Goal: Task Accomplishment & Management: Use online tool/utility

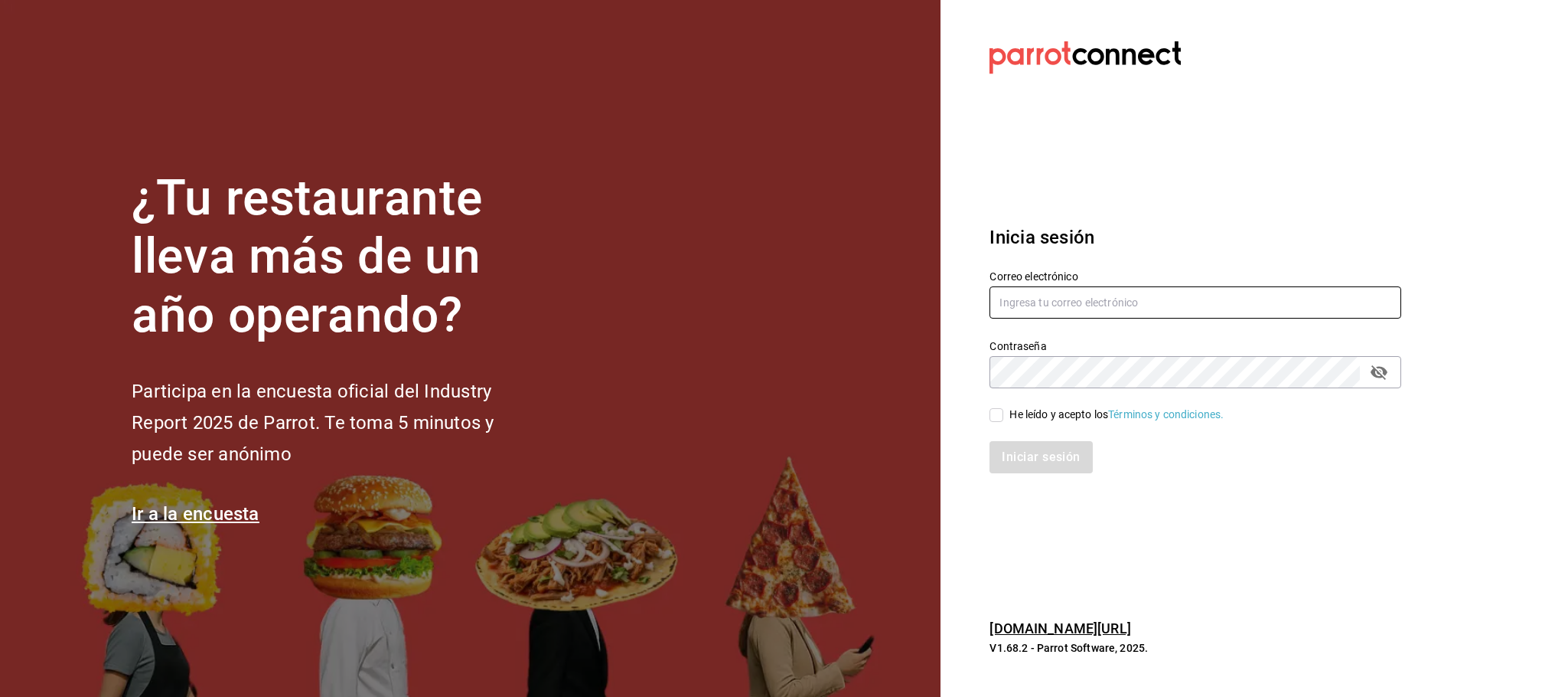
type input "[EMAIL_ADDRESS][DOMAIN_NAME]"
click at [994, 408] on input "He leído y acepto los Términos y condiciones." at bounding box center [996, 414] width 14 height 14
checkbox input "true"
click at [1025, 453] on button "Iniciar sesión" at bounding box center [1041, 456] width 104 height 32
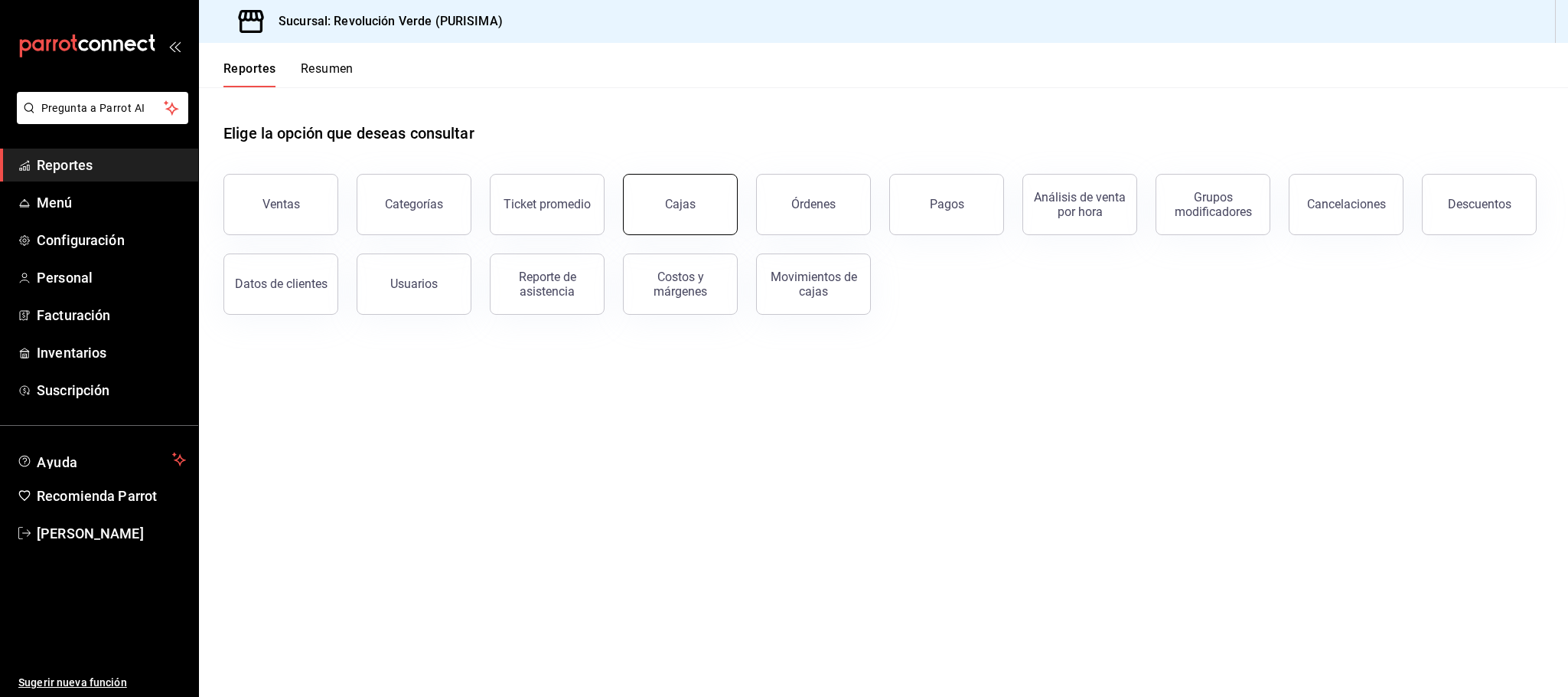
click at [688, 216] on button "Cajas" at bounding box center [680, 204] width 115 height 61
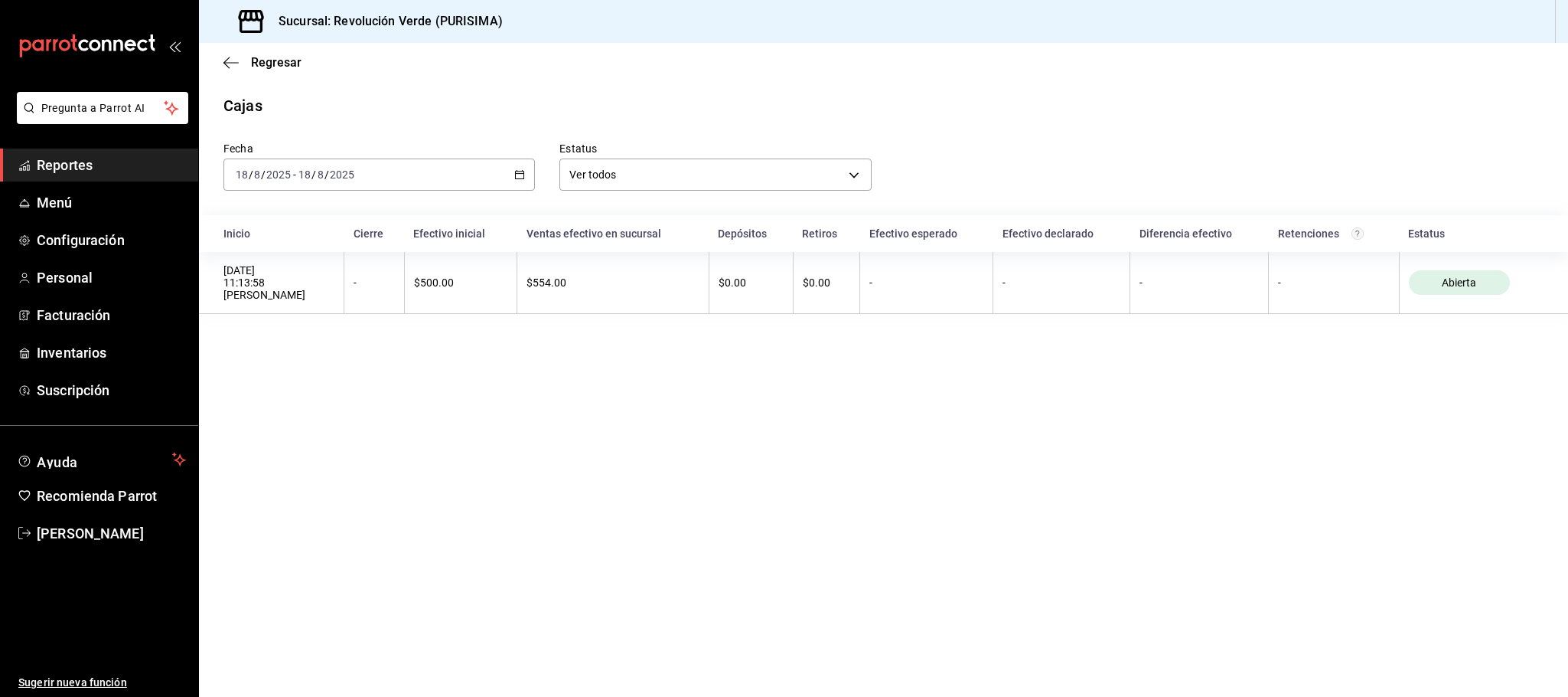
click at [522, 173] on icon "button" at bounding box center [520, 175] width 11 height 11
click at [281, 322] on span "Mes actual" at bounding box center [296, 325] width 119 height 16
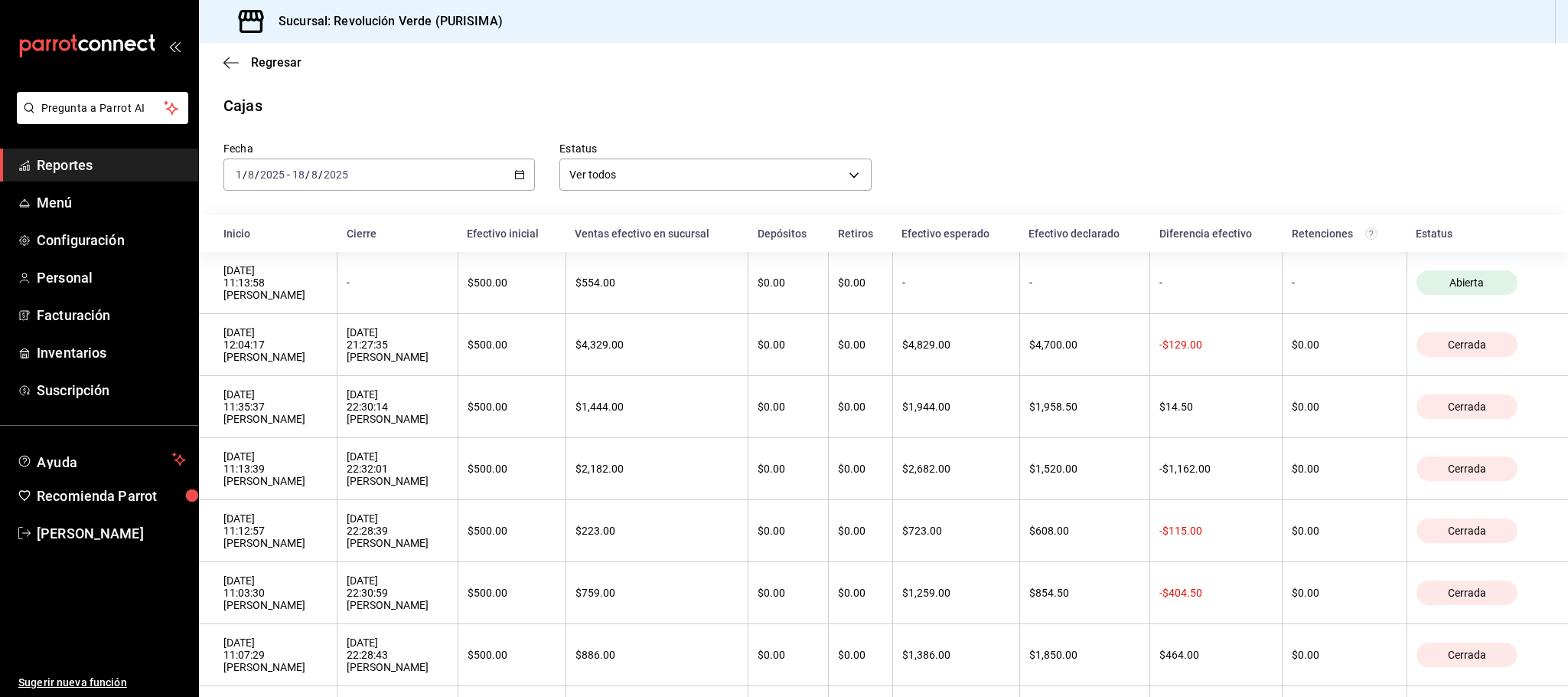
click at [515, 173] on icon "button" at bounding box center [520, 175] width 11 height 11
click at [272, 289] on span "Semana actual" at bounding box center [296, 290] width 119 height 16
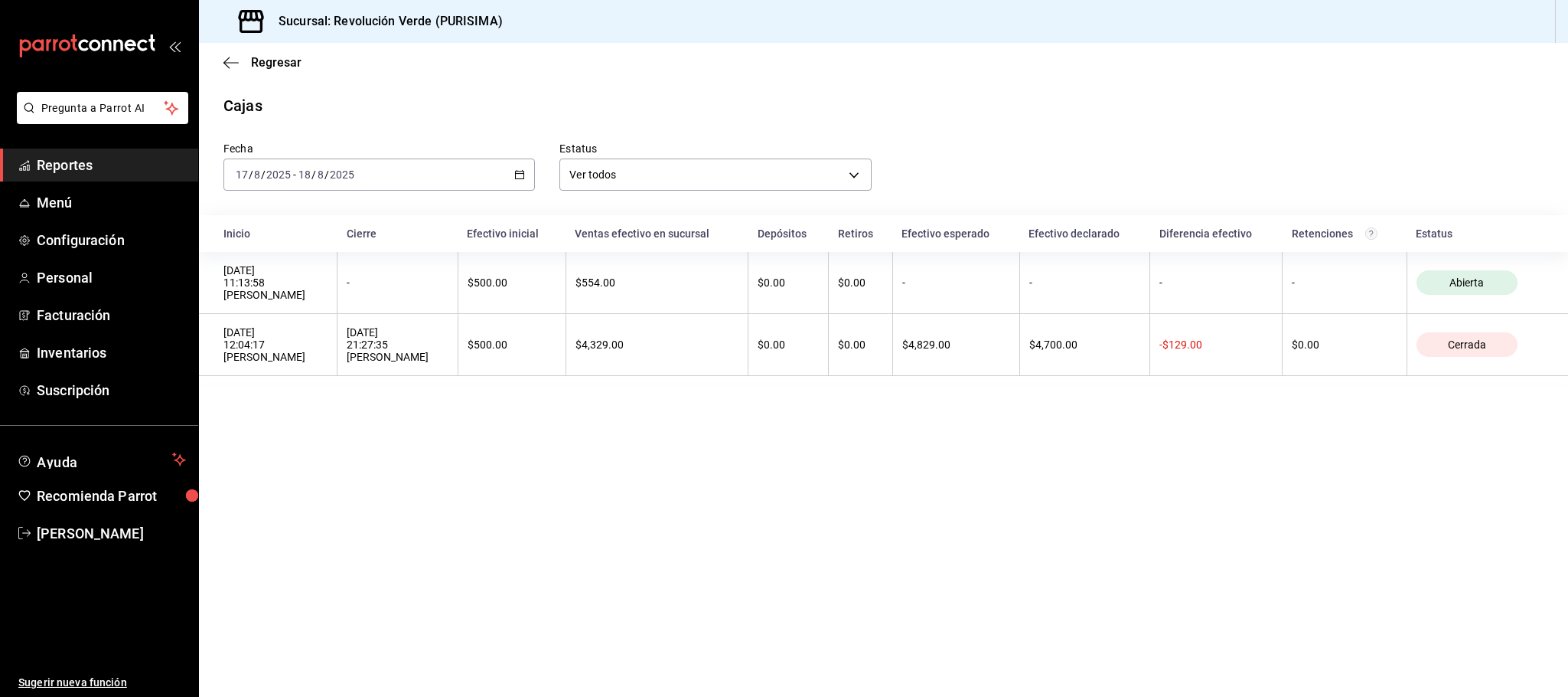
click at [519, 173] on icon "button" at bounding box center [520, 175] width 11 height 11
click at [285, 391] on span "Rango de fechas" at bounding box center [296, 393] width 119 height 16
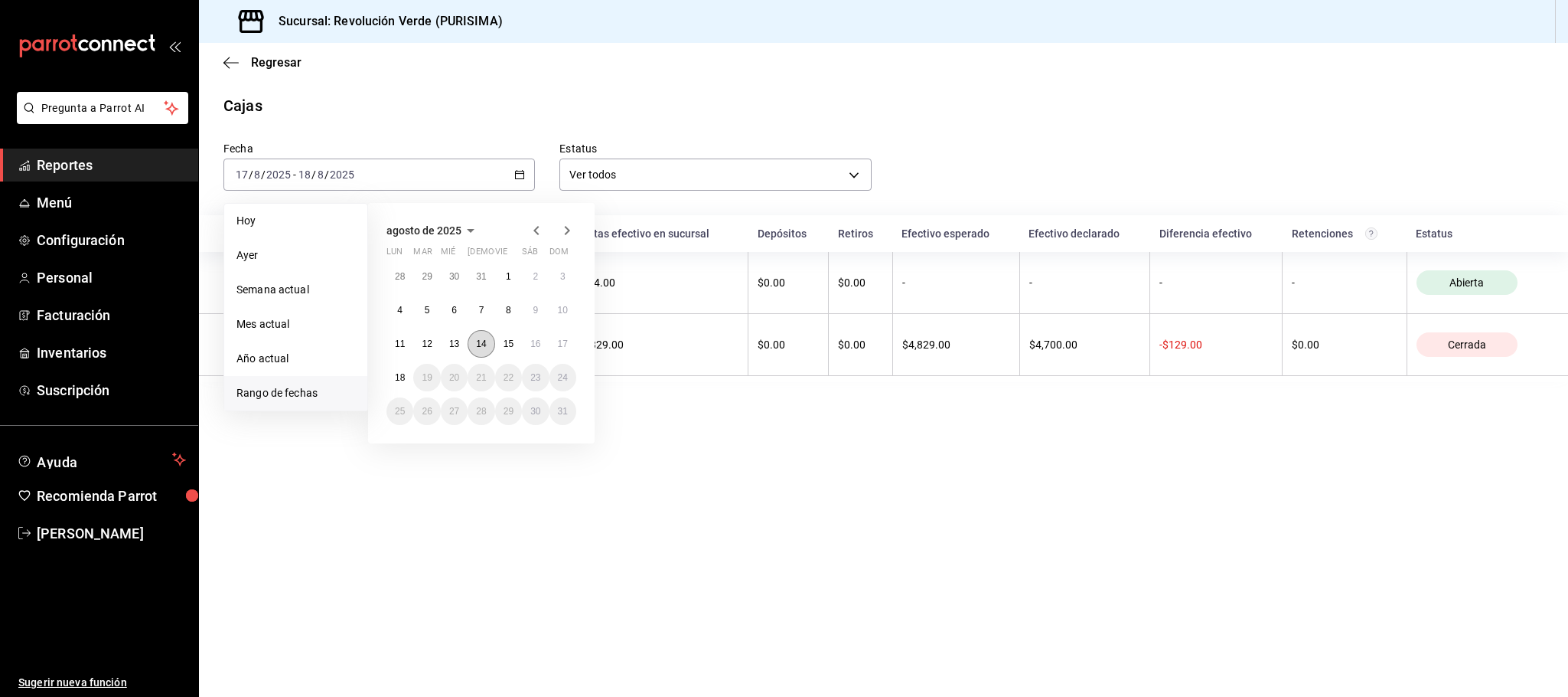
click at [476, 343] on abbr "14" at bounding box center [481, 344] width 10 height 11
click at [475, 343] on th "$500.00" at bounding box center [512, 345] width 108 height 62
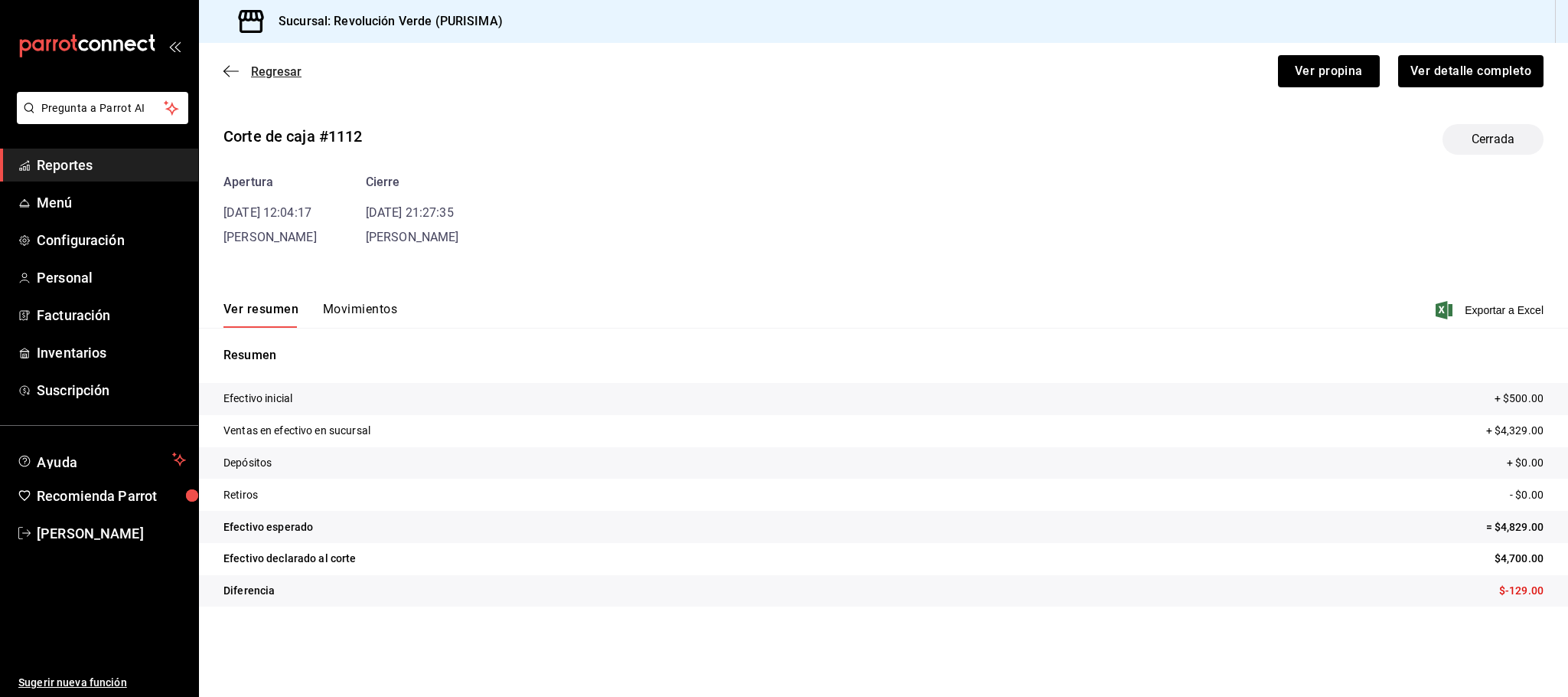
click at [229, 64] on icon "button" at bounding box center [230, 70] width 16 height 14
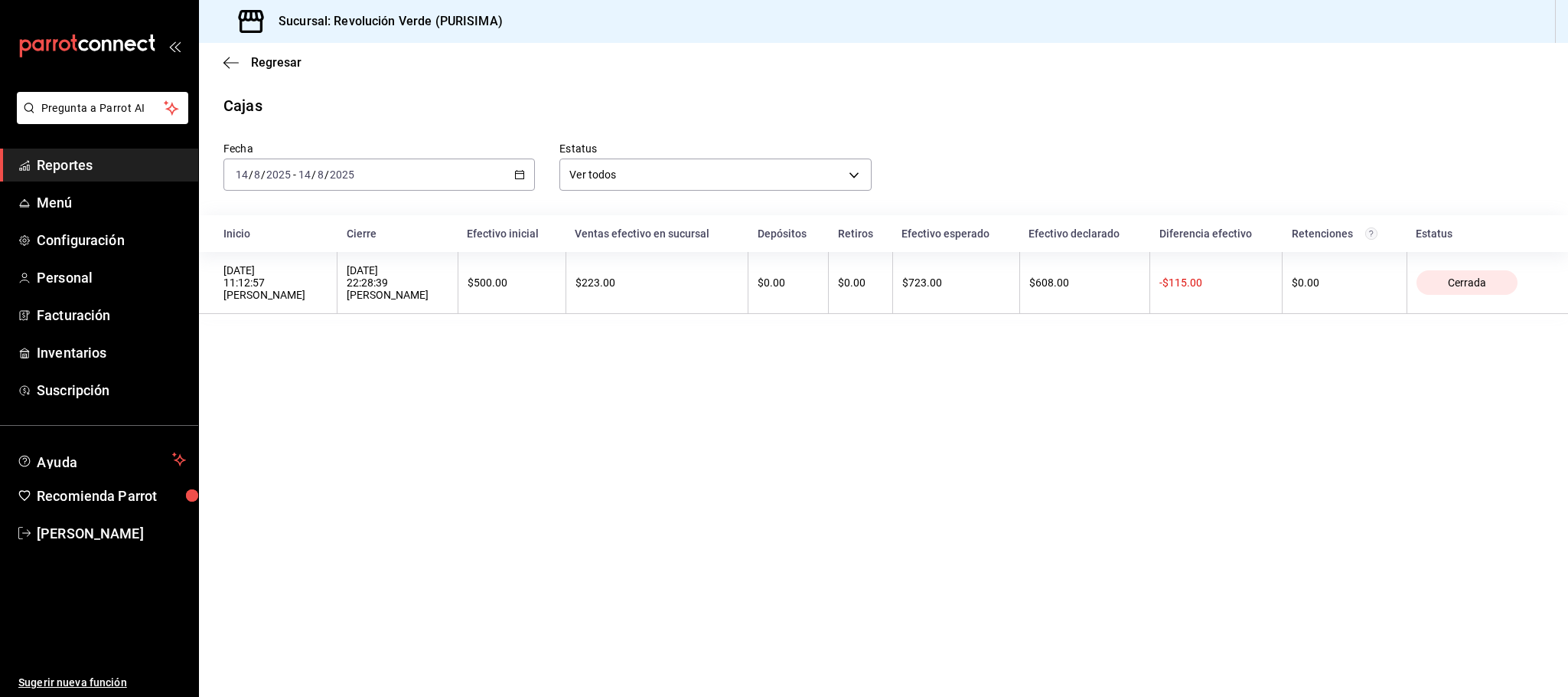
click at [519, 177] on icon "button" at bounding box center [520, 175] width 11 height 11
click at [288, 289] on span "Semana actual" at bounding box center [296, 290] width 119 height 16
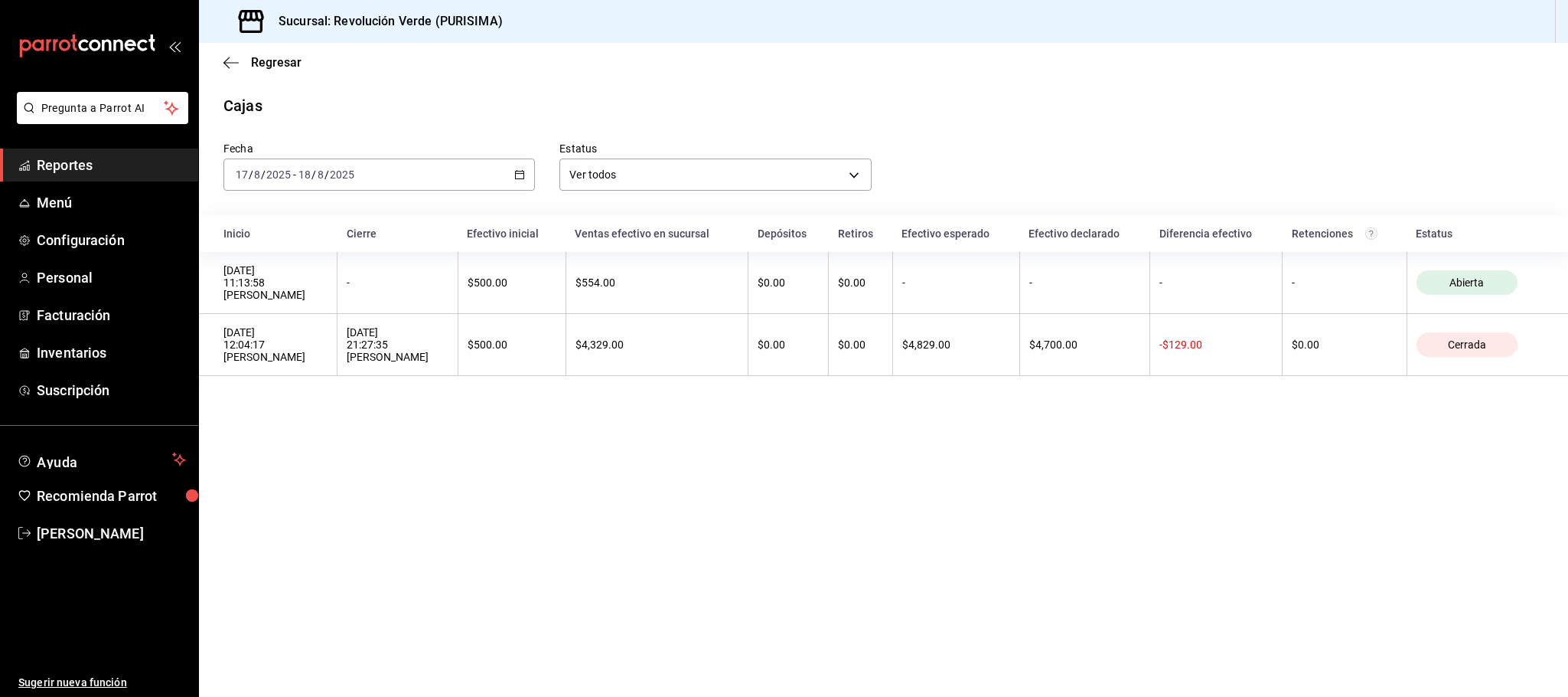
click at [521, 180] on div "2025-08-17 17 / 8 / 2025 - 2025-08-18 18 / 8 / 2025" at bounding box center [379, 174] width 312 height 32
click at [305, 395] on span "Rango de fechas" at bounding box center [296, 393] width 119 height 16
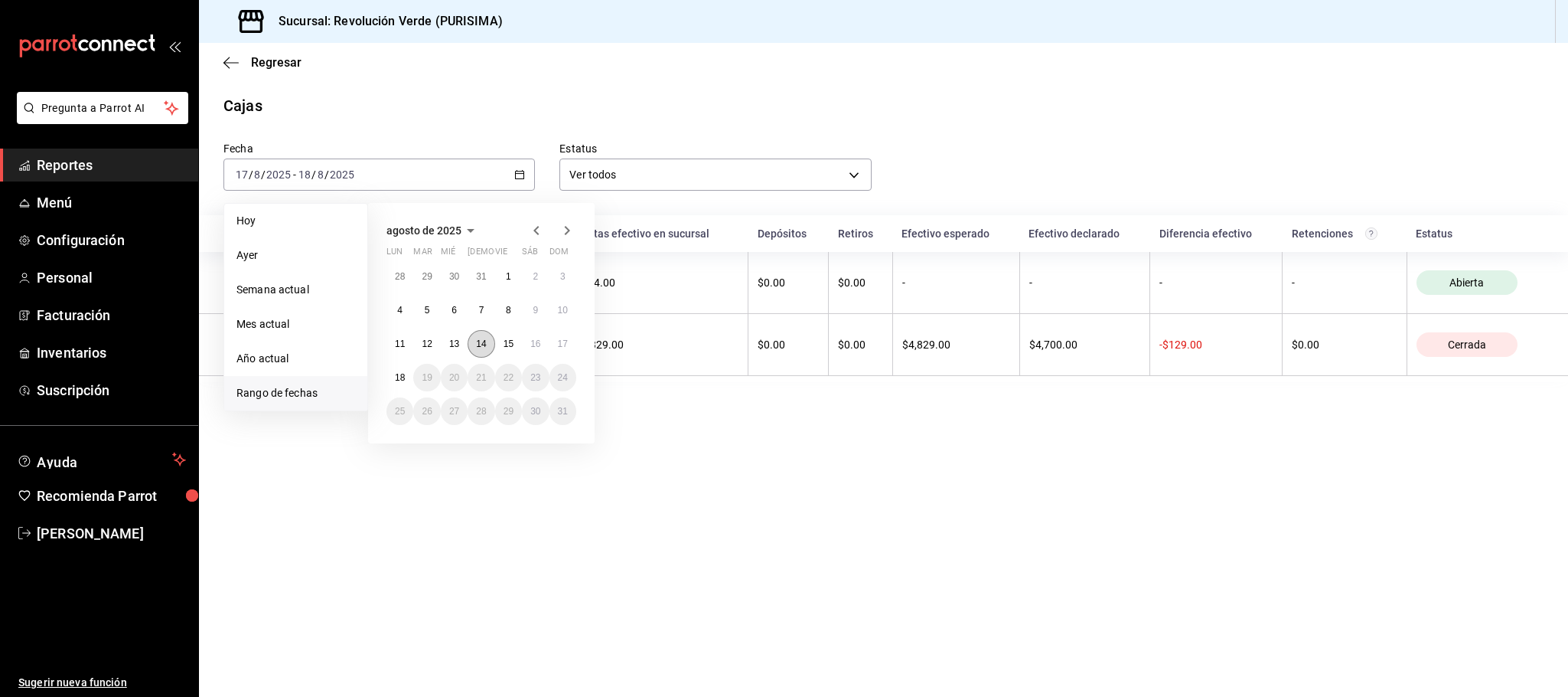
click at [481, 345] on abbr "14" at bounding box center [481, 344] width 10 height 11
